Goal: Task Accomplishment & Management: Manage account settings

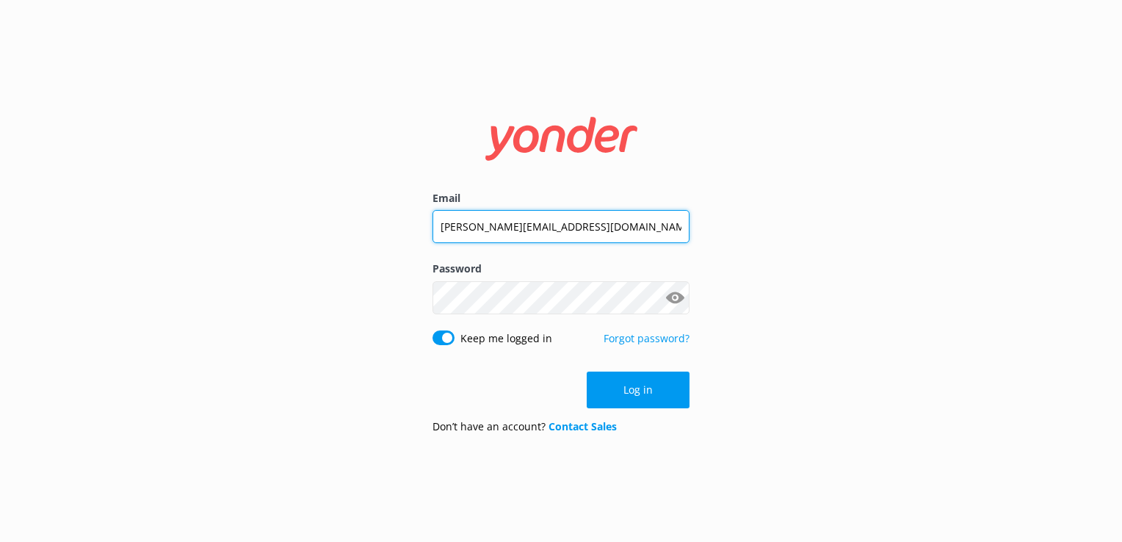
click at [542, 235] on input "[PERSON_NAME][EMAIL_ADDRESS][DOMAIN_NAME]" at bounding box center [561, 226] width 257 height 33
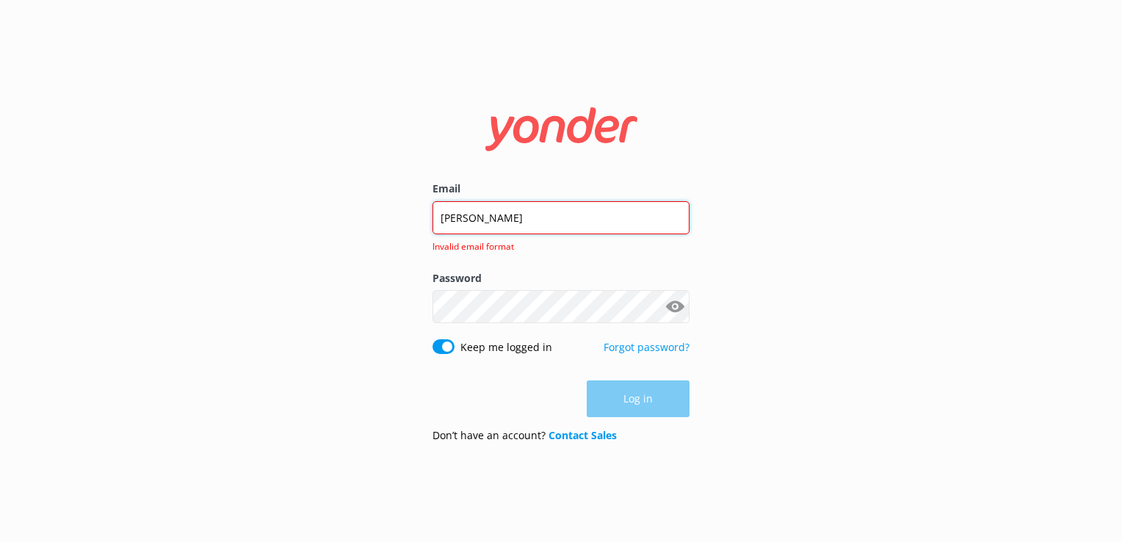
type input "[EMAIL_ADDRESS][DOMAIN_NAME]"
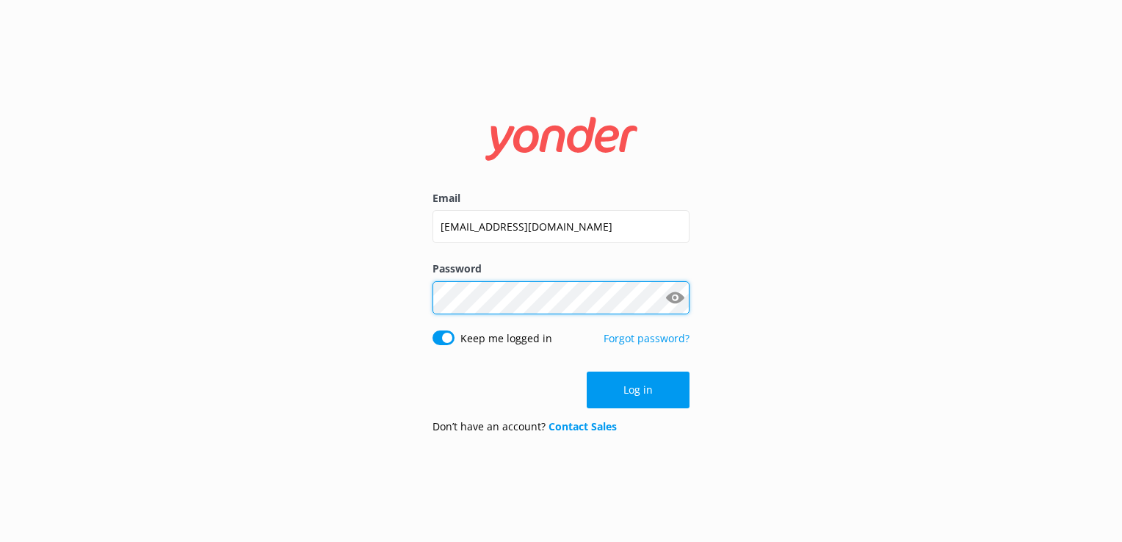
click button "Log in" at bounding box center [638, 390] width 103 height 37
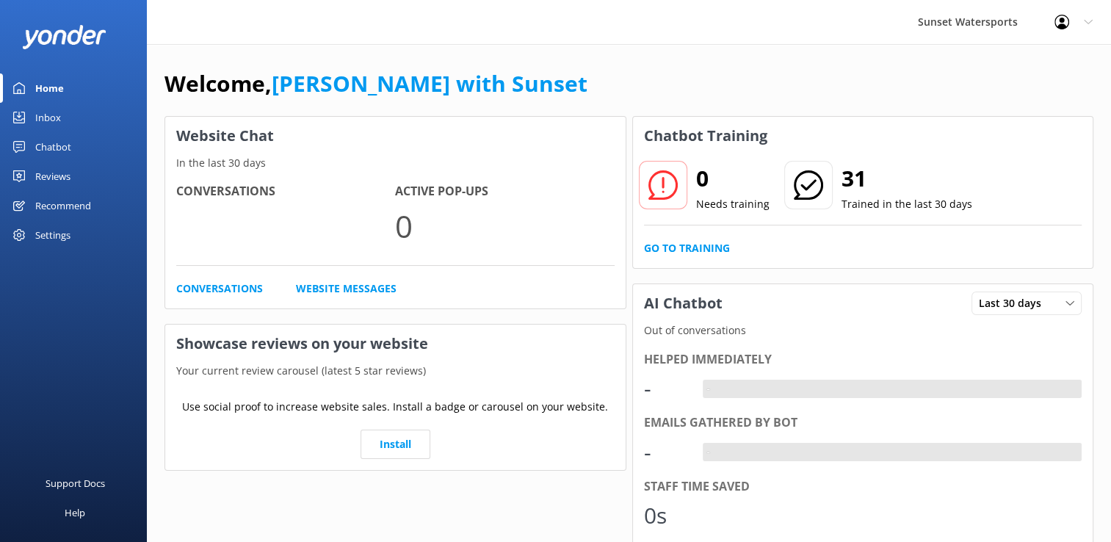
click at [35, 110] on div "Inbox" at bounding box center [48, 117] width 26 height 29
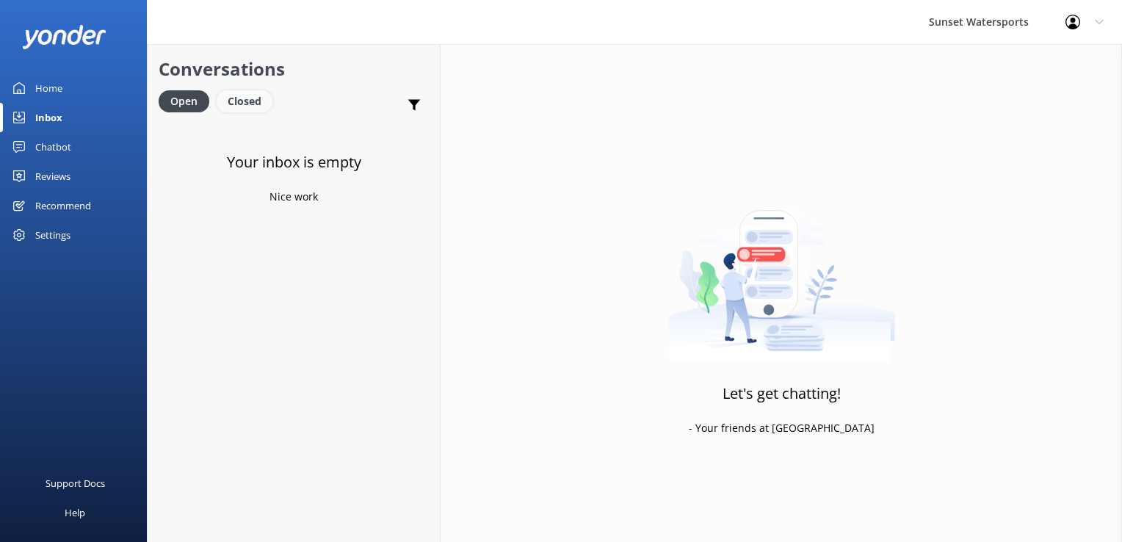
click at [251, 105] on div "Closed" at bounding box center [245, 101] width 56 height 22
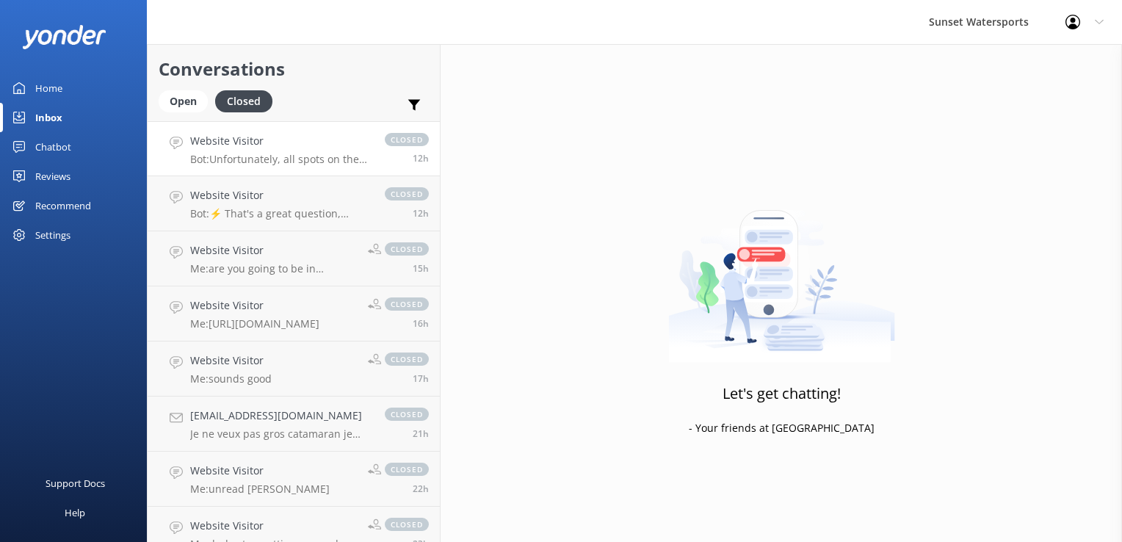
click at [284, 145] on h4 "Website Visitor" at bounding box center [280, 141] width 180 height 16
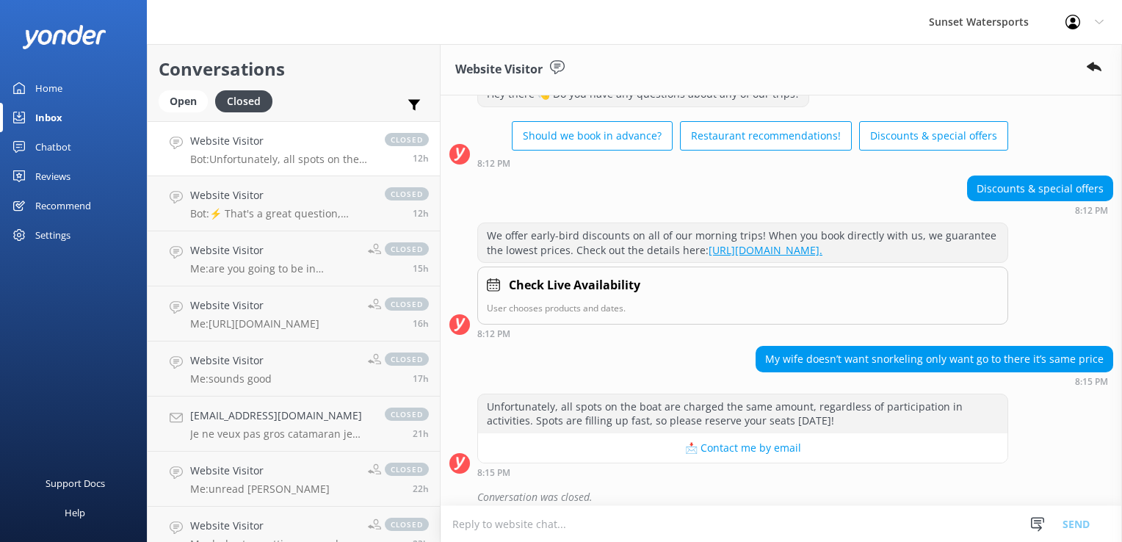
scroll to position [76, 0]
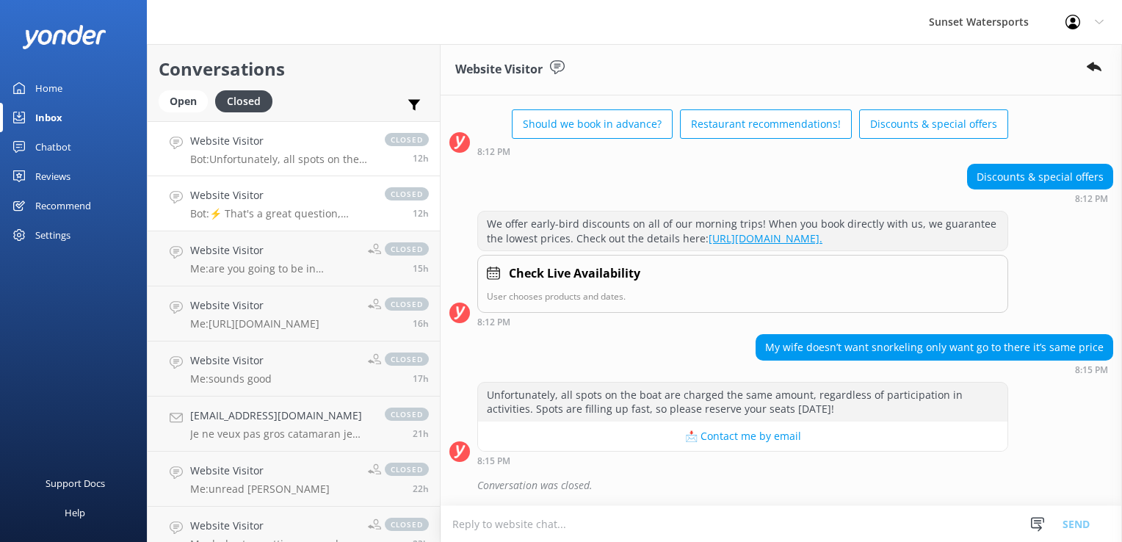
click at [245, 218] on p "Bot: ⚡ That's a great question, unfortunately I do not know the answer. I'm goi…" at bounding box center [280, 213] width 180 height 13
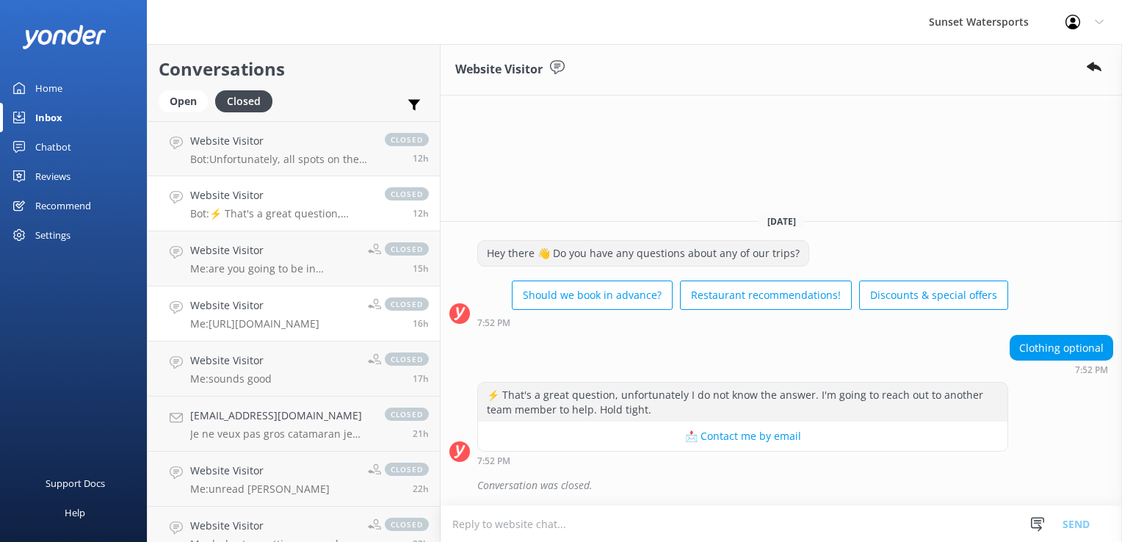
click at [250, 298] on h4 "Website Visitor" at bounding box center [254, 306] width 129 height 16
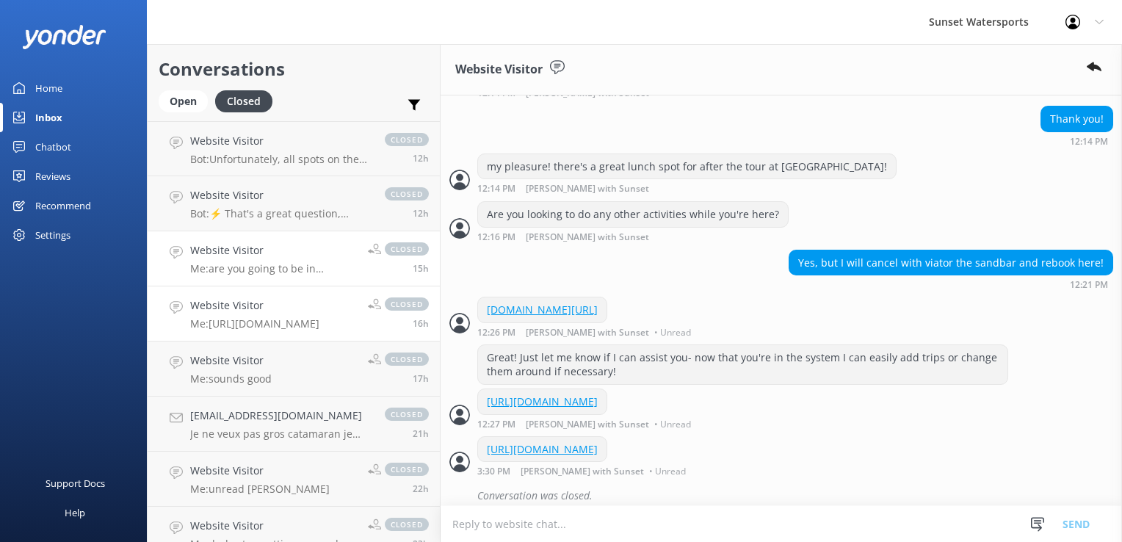
scroll to position [1085, 0]
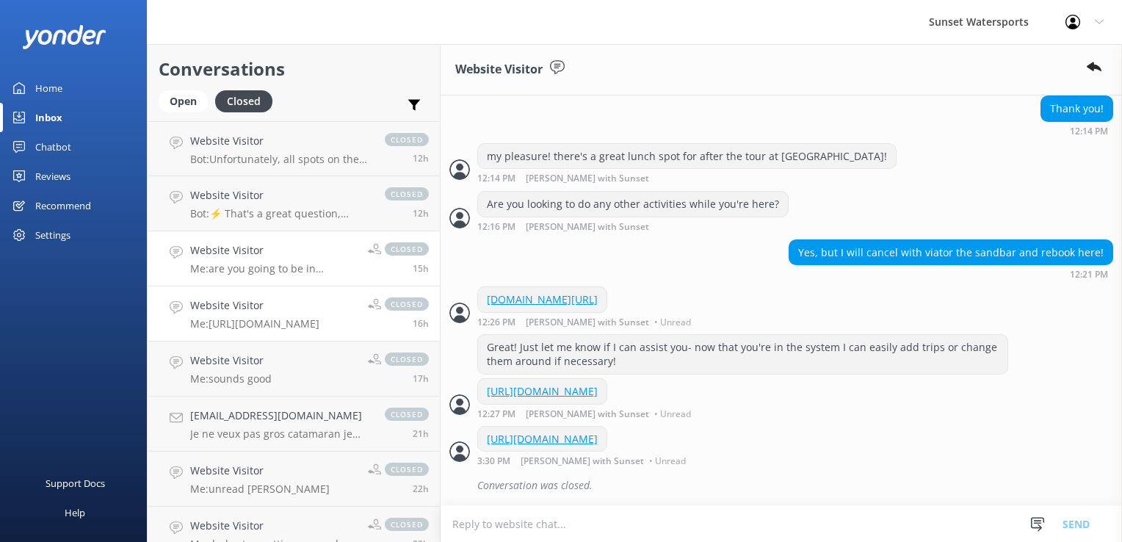
click at [256, 262] on p "Me: are you going to be in [GEOGRAPHIC_DATA]?" at bounding box center [273, 268] width 167 height 13
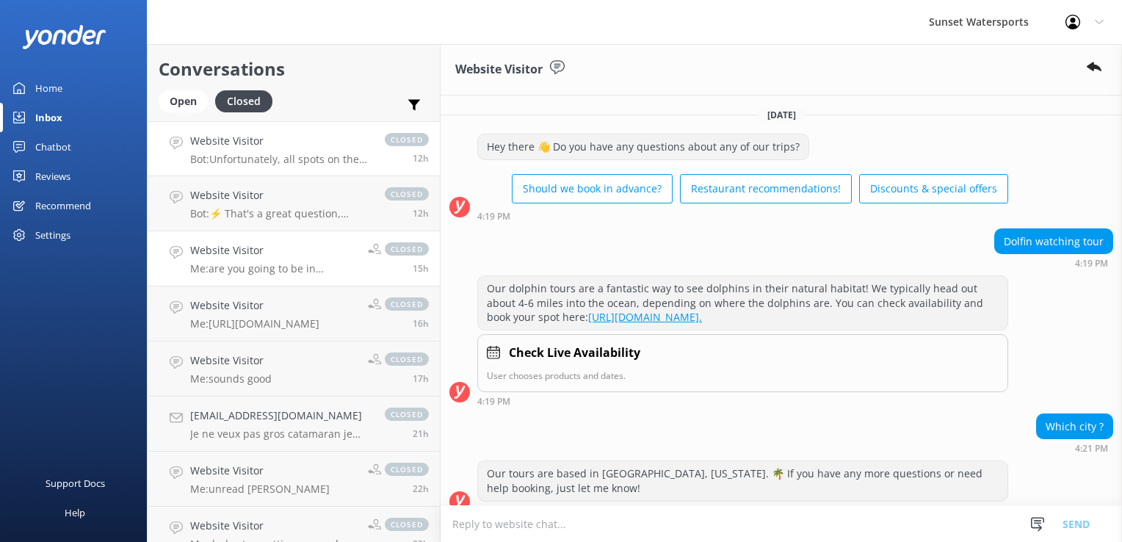
scroll to position [156, 0]
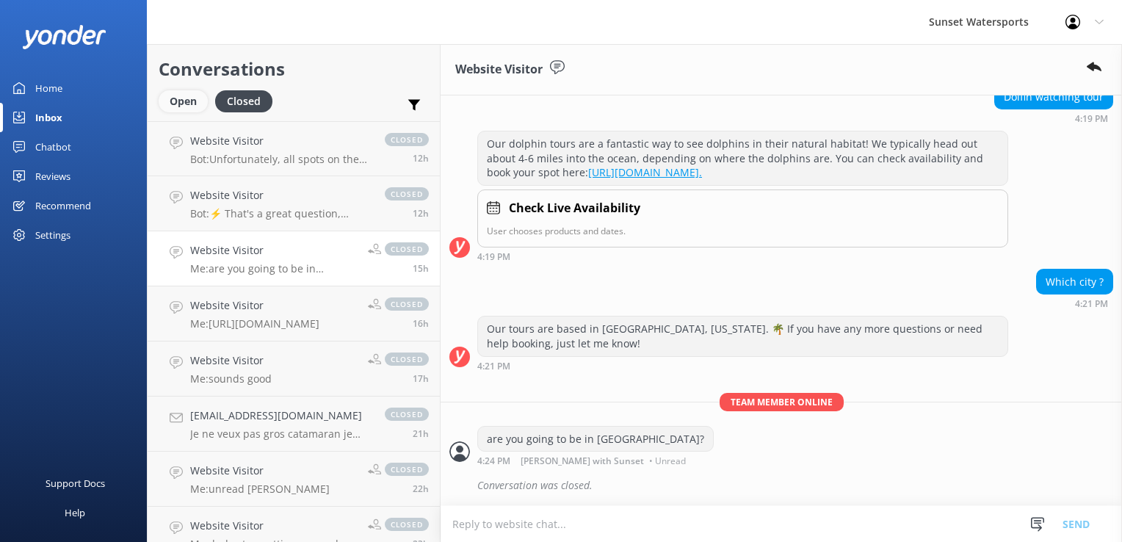
click at [179, 107] on div "Open" at bounding box center [183, 101] width 49 height 22
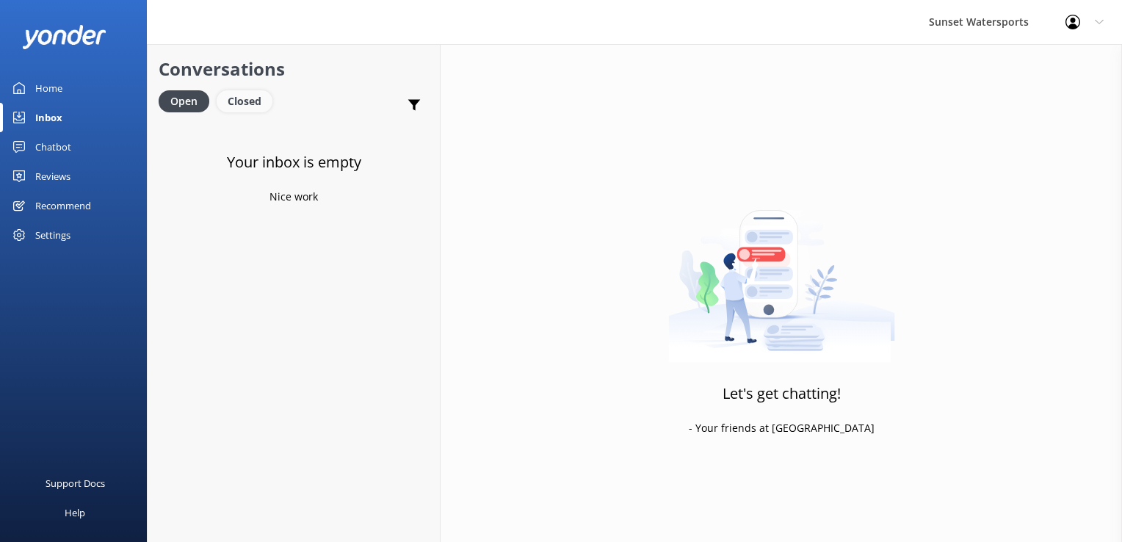
click at [252, 104] on div "Closed" at bounding box center [245, 101] width 56 height 22
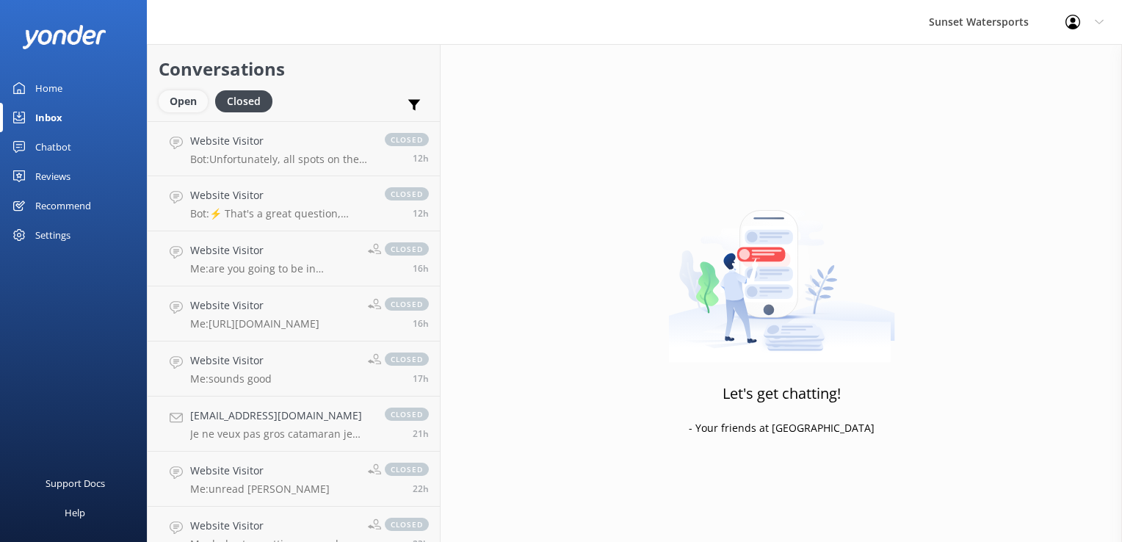
click at [190, 103] on div "Open" at bounding box center [183, 101] width 49 height 22
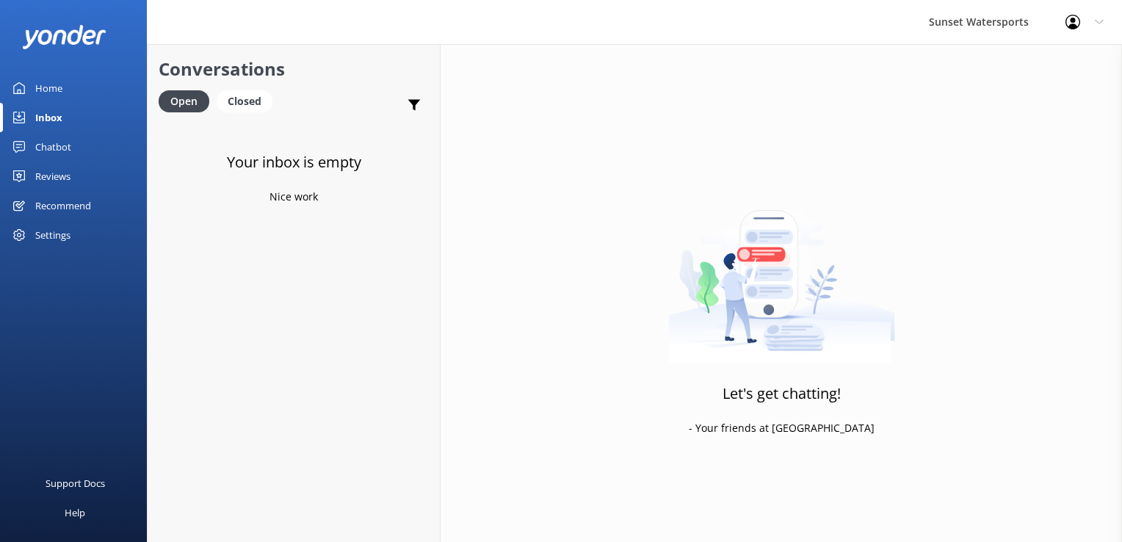
click at [248, 85] on div "Conversations Open Closed Important Assigned to me Unassigned" at bounding box center [294, 82] width 292 height 77
click at [238, 101] on div "Closed" at bounding box center [245, 101] width 56 height 22
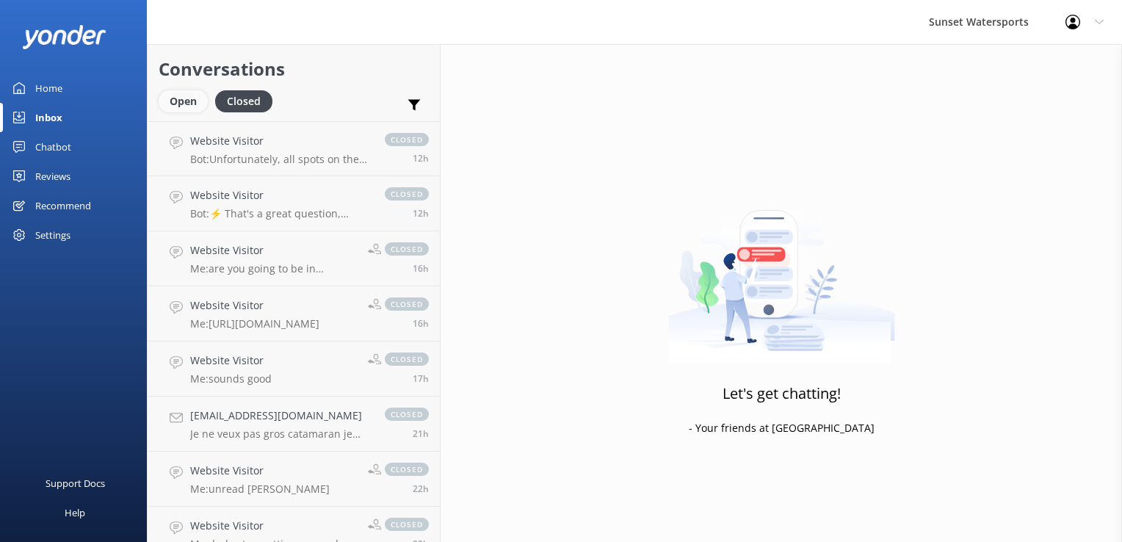
click at [180, 98] on div "Open" at bounding box center [183, 101] width 49 height 22
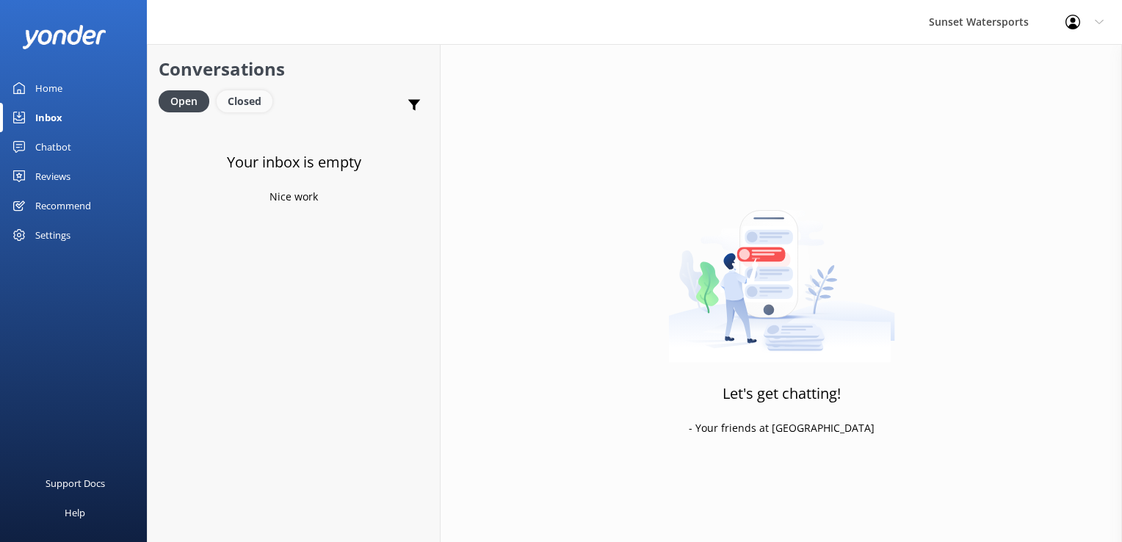
click at [258, 109] on div "Closed" at bounding box center [245, 101] width 56 height 22
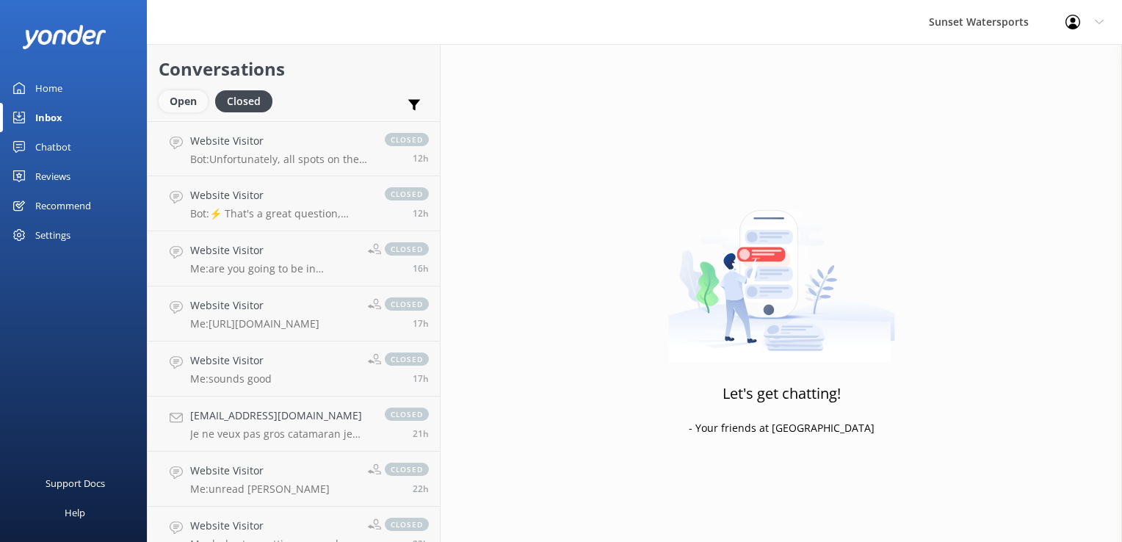
click at [192, 108] on div "Open" at bounding box center [183, 101] width 49 height 22
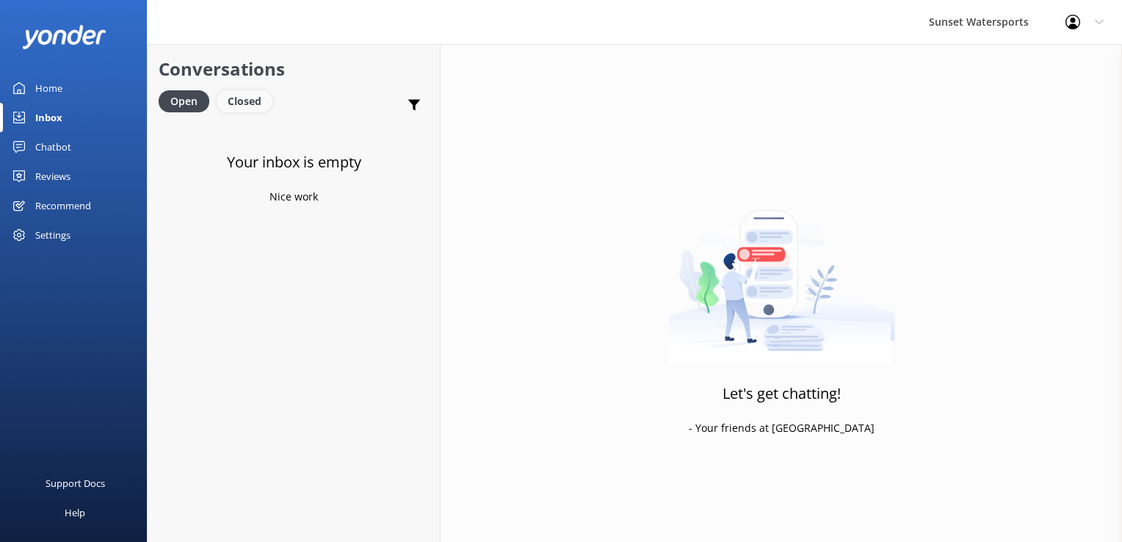
click at [246, 91] on div "Closed" at bounding box center [245, 101] width 56 height 22
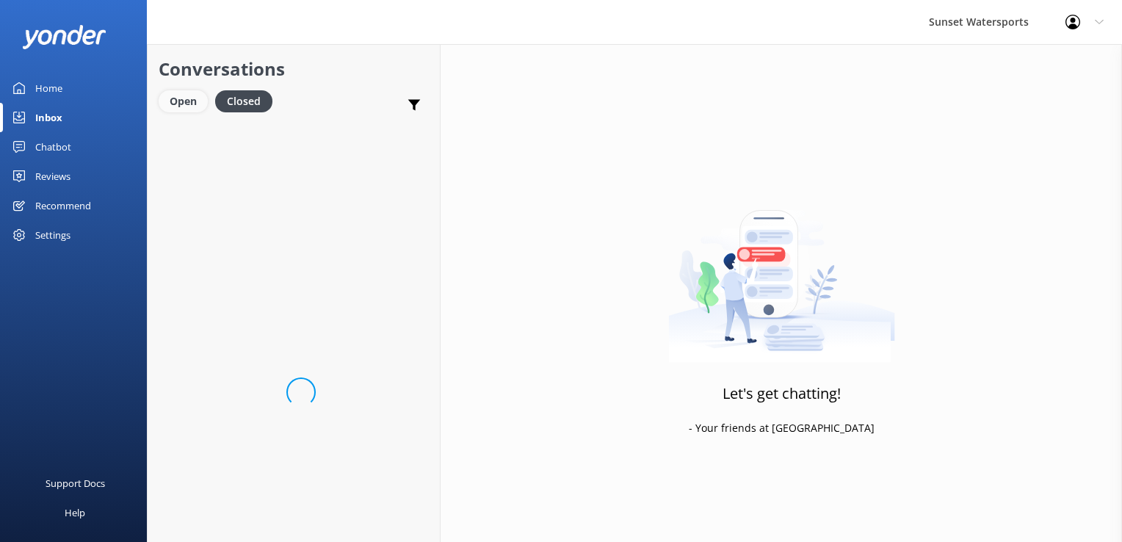
click at [167, 90] on div "Open" at bounding box center [183, 101] width 49 height 22
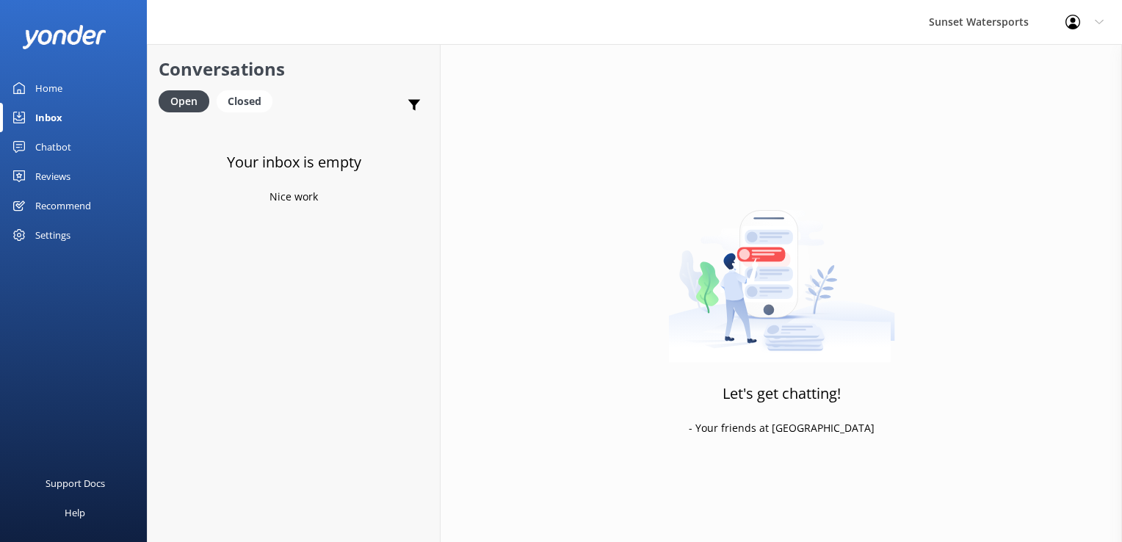
click at [139, 392] on div "Support Docs Help" at bounding box center [73, 406] width 147 height 271
click at [238, 109] on div "Closed" at bounding box center [245, 101] width 56 height 22
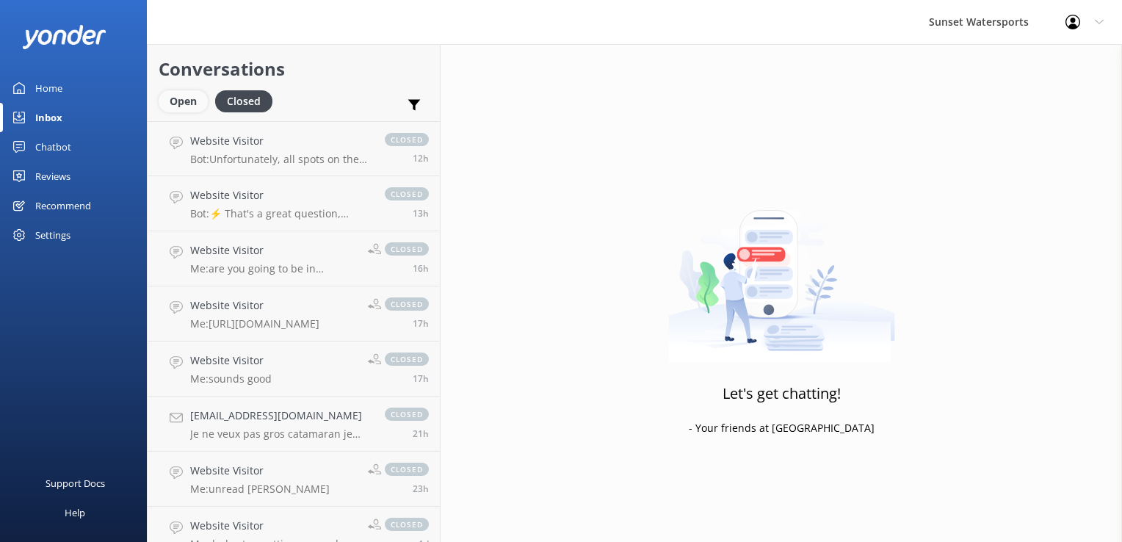
click at [181, 104] on div "Open" at bounding box center [183, 101] width 49 height 22
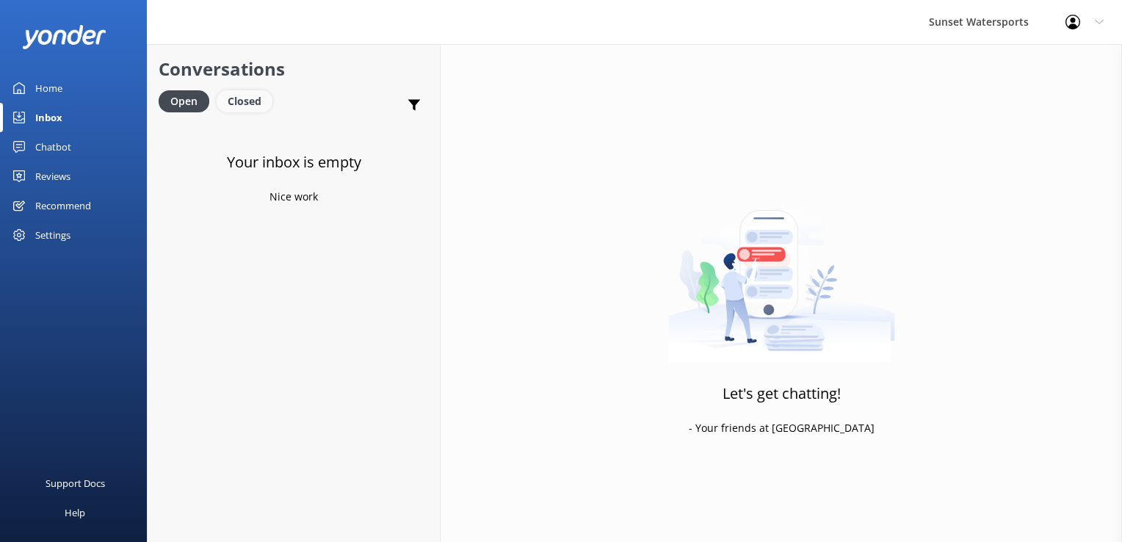
click at [262, 110] on div "Closed" at bounding box center [245, 101] width 56 height 22
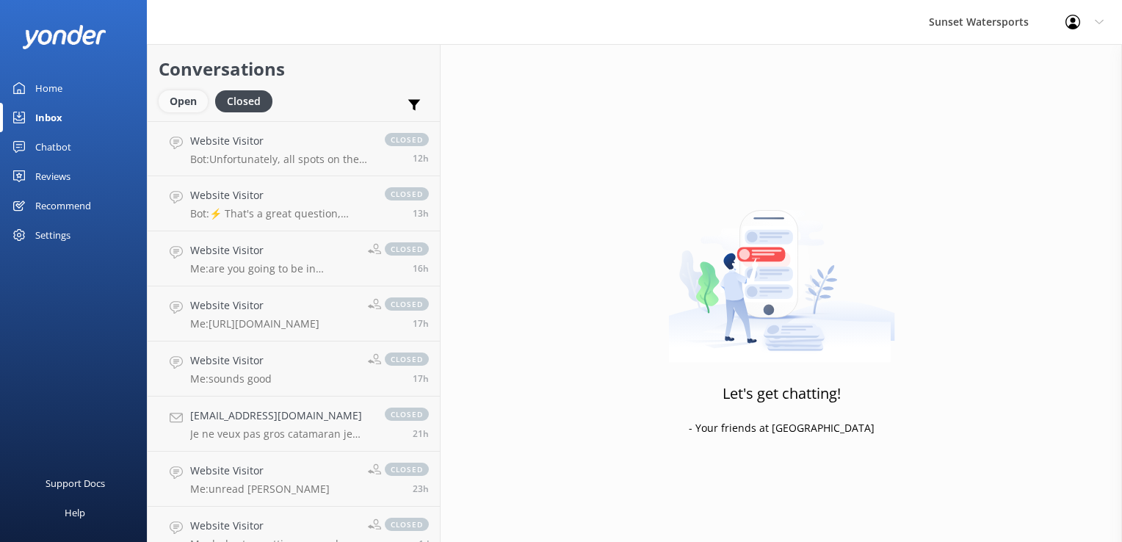
click at [179, 104] on div "Open" at bounding box center [183, 101] width 49 height 22
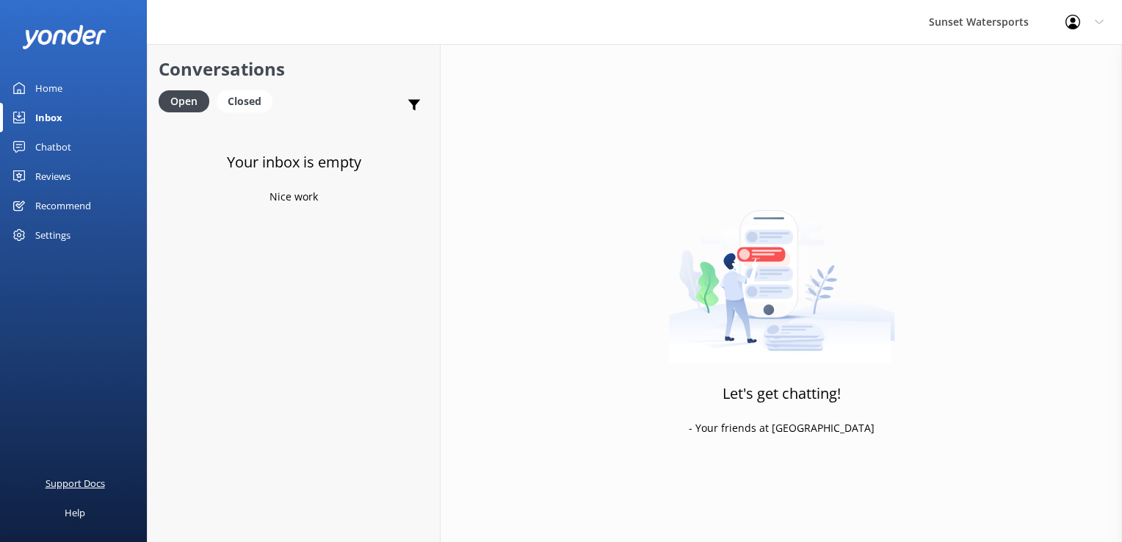
click at [140, 471] on link "Support Docs" at bounding box center [73, 483] width 147 height 29
click at [322, 226] on div "Your inbox is empty Nice work" at bounding box center [294, 392] width 292 height 542
click at [256, 104] on div "Closed" at bounding box center [245, 101] width 56 height 22
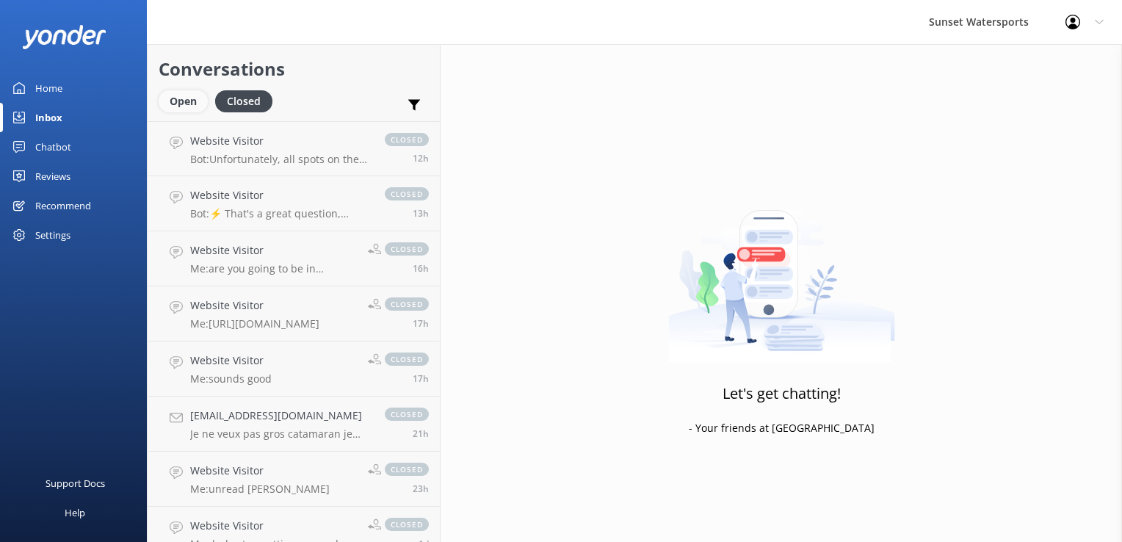
click at [187, 103] on div "Open" at bounding box center [183, 101] width 49 height 22
